Goal: Contribute content: Add original content to the website for others to see

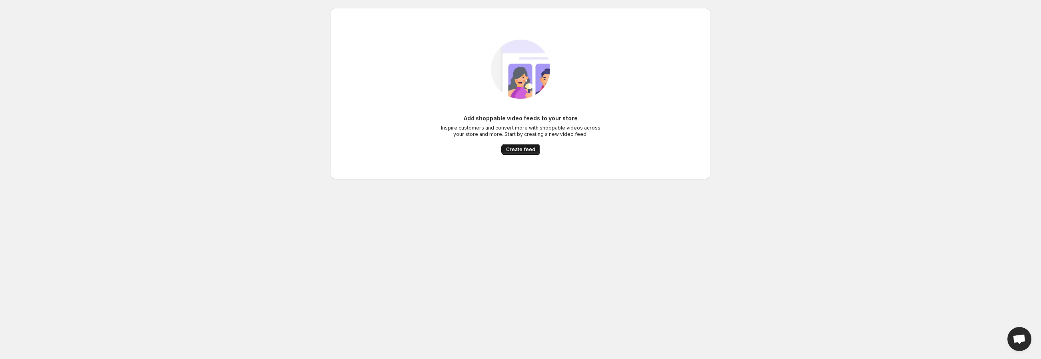
click at [518, 149] on span "Create feed" at bounding box center [520, 149] width 29 height 6
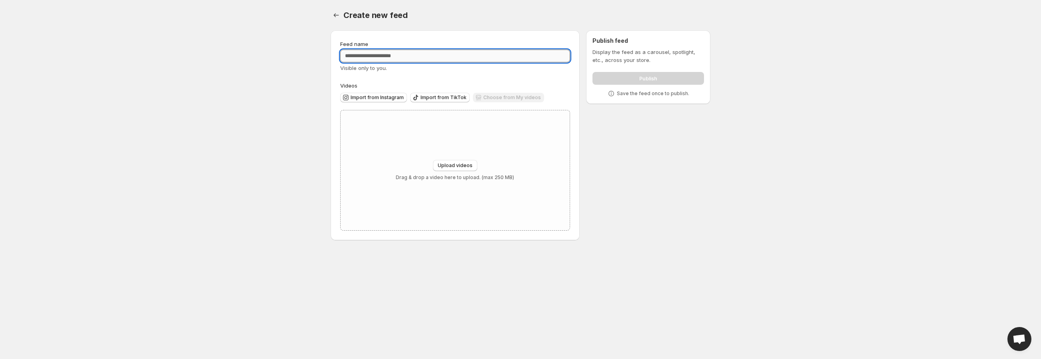
click at [403, 57] on input "Feed name" at bounding box center [455, 56] width 230 height 13
type input "*********"
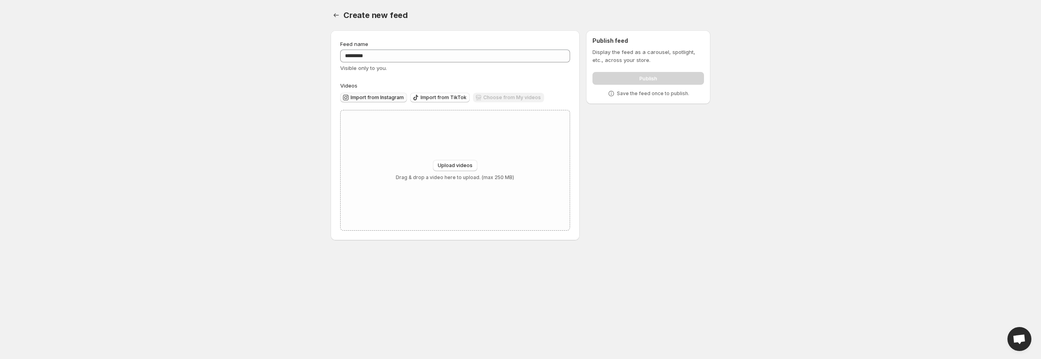
click at [385, 97] on span "Import from Instagram" at bounding box center [377, 97] width 53 height 6
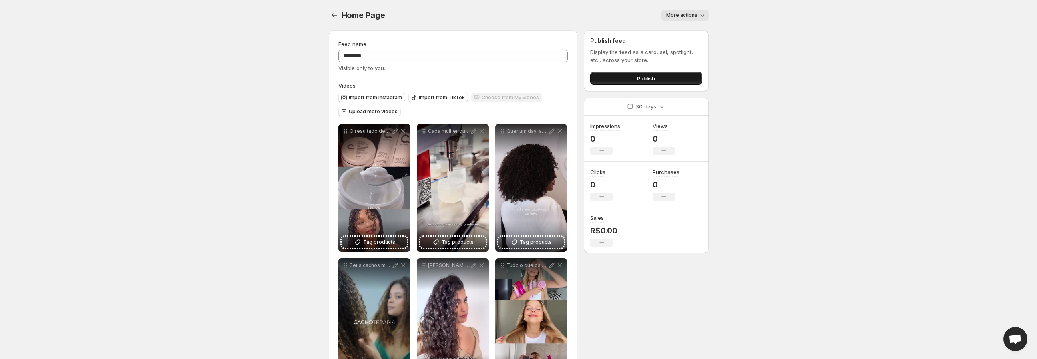
click at [647, 78] on span "Publish" at bounding box center [646, 78] width 18 height 8
click at [642, 77] on span "Publish" at bounding box center [646, 78] width 18 height 8
click at [630, 78] on button "Publish" at bounding box center [646, 78] width 112 height 13
